Goal: Check status: Check status

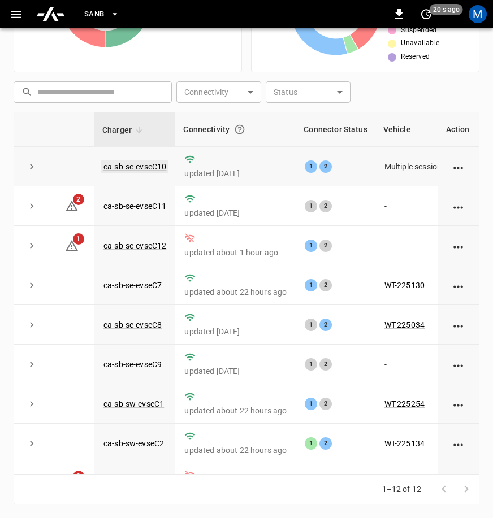
click at [143, 167] on link "ca-sb-se-evseC10" at bounding box center [134, 167] width 67 height 14
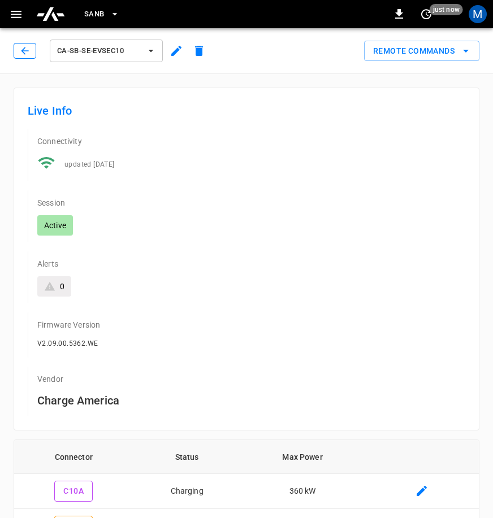
drag, startPoint x: 38, startPoint y: 51, endPoint x: 24, endPoint y: 53, distance: 14.3
click at [36, 53] on div "ca-sb-se-evseC10" at bounding box center [112, 50] width 197 height 27
click at [24, 53] on icon "button" at bounding box center [24, 50] width 7 height 7
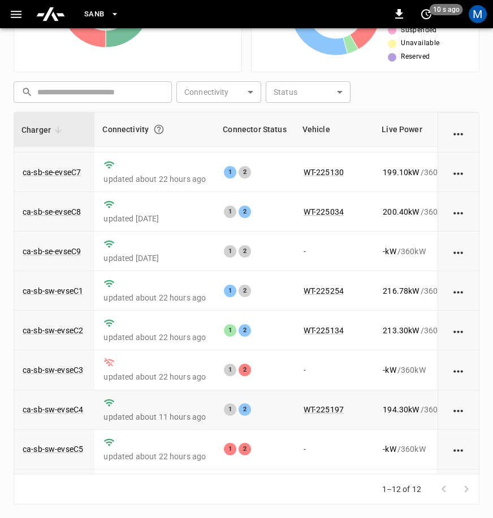
scroll to position [113, 80]
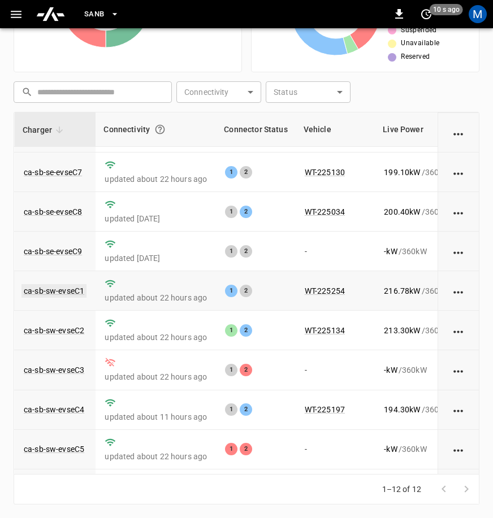
click at [64, 297] on link "ca-sb-sw-evseC1" at bounding box center [53, 291] width 65 height 14
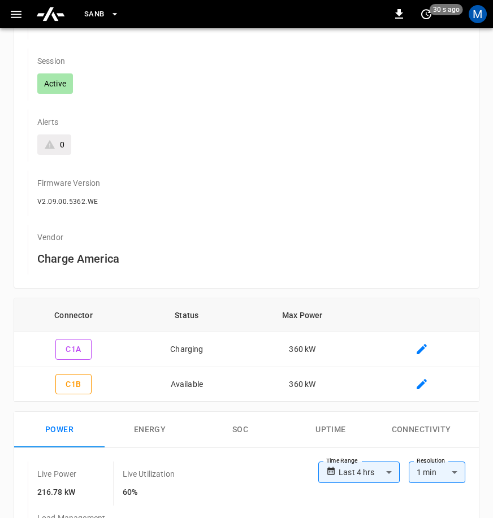
scroll to position [2, 0]
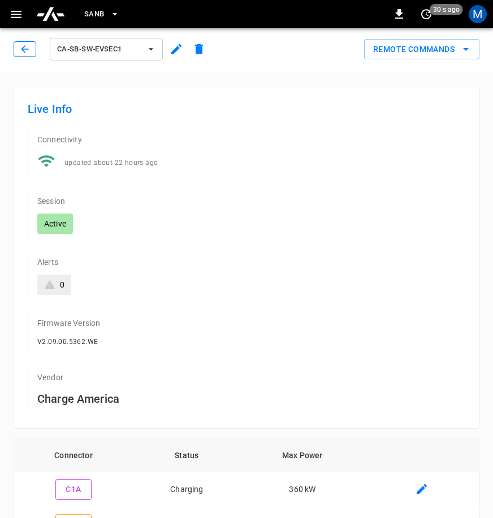
click at [23, 51] on icon "button" at bounding box center [24, 49] width 11 height 11
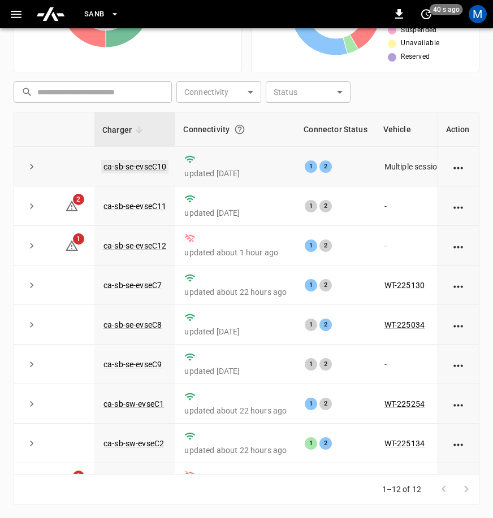
click at [156, 171] on link "ca-sb-se-evseC10" at bounding box center [134, 167] width 67 height 14
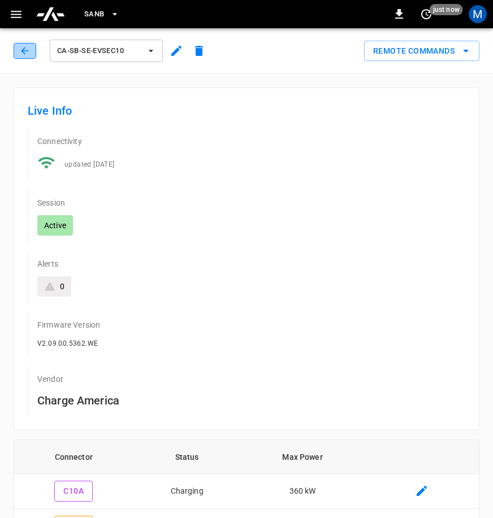
click at [23, 56] on button "button" at bounding box center [25, 51] width 23 height 16
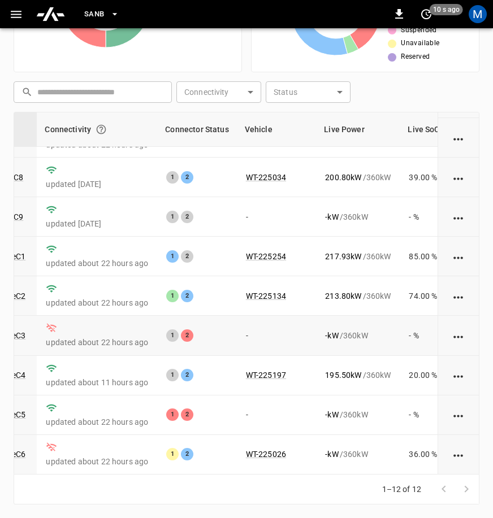
scroll to position [0, 138]
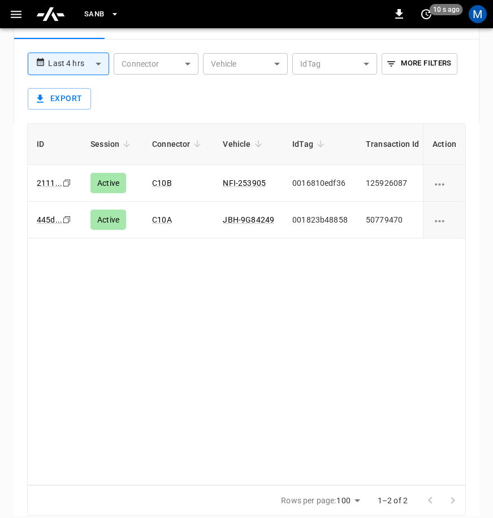
scroll to position [962, 0]
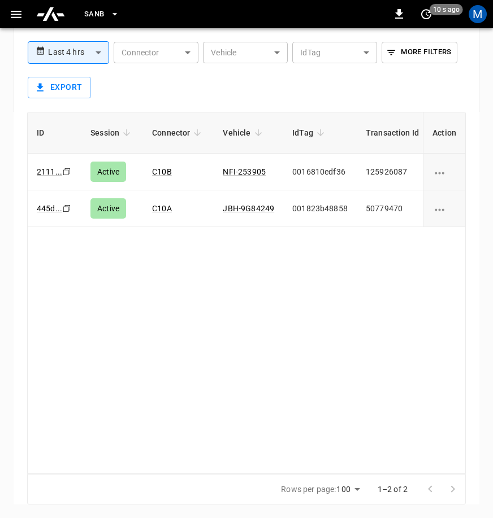
drag, startPoint x: 223, startPoint y: 464, endPoint x: 234, endPoint y: 473, distance: 13.7
click at [234, 473] on div "ID Session Connector Vehicle IdTag Transaction Id Start Time Start SoC End Time…" at bounding box center [246, 293] width 438 height 363
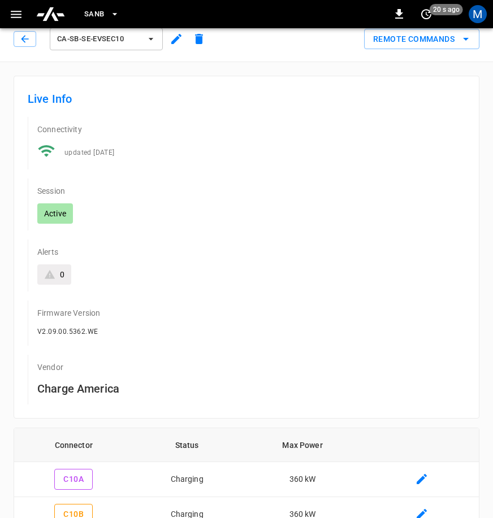
scroll to position [0, 0]
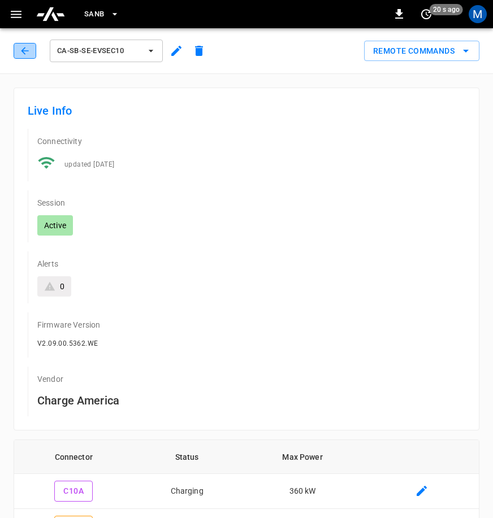
click at [21, 56] on icon "button" at bounding box center [24, 50] width 11 height 11
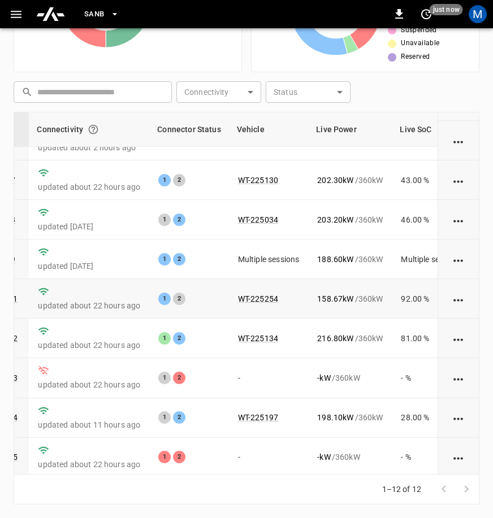
scroll to position [49, 146]
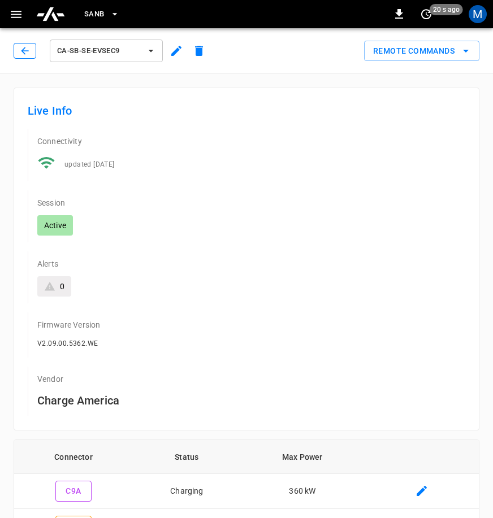
click at [20, 49] on button "button" at bounding box center [25, 51] width 23 height 16
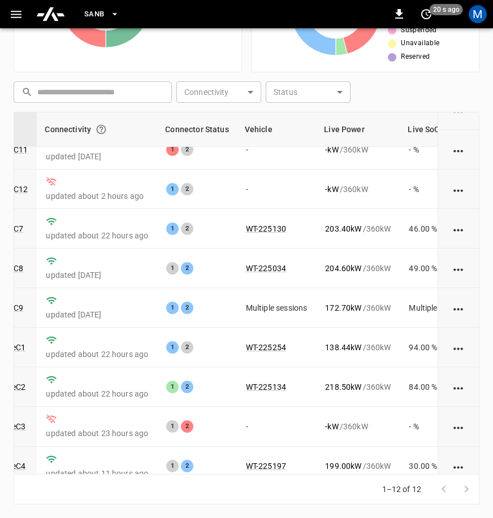
scroll to position [56, 137]
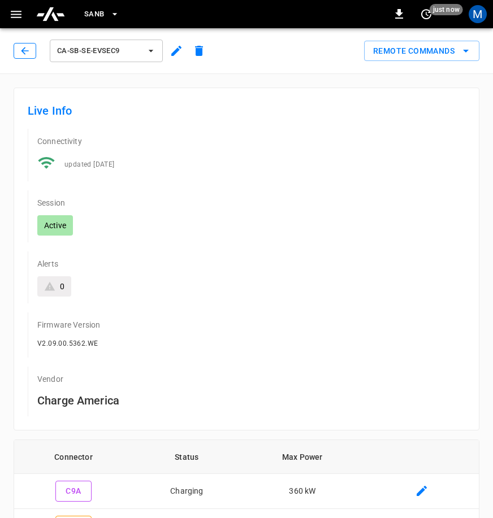
click at [29, 49] on icon "button" at bounding box center [24, 50] width 11 height 11
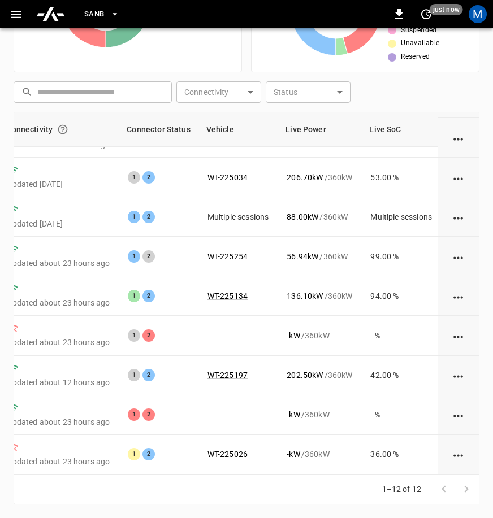
scroll to position [161, 179]
